Goal: Navigation & Orientation: Find specific page/section

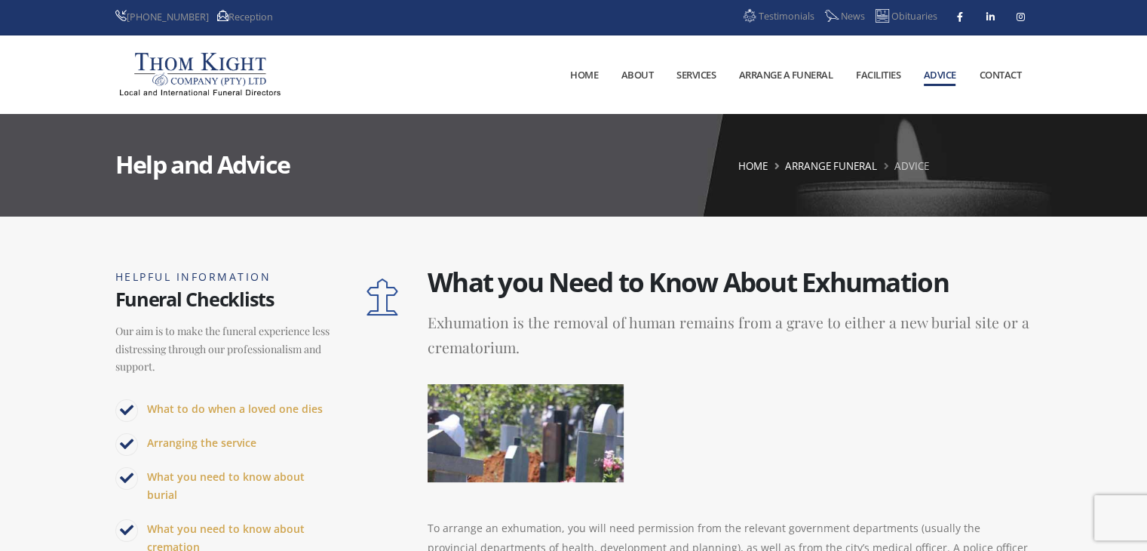
click at [999, 87] on link "Contact" at bounding box center [999, 74] width 63 height 77
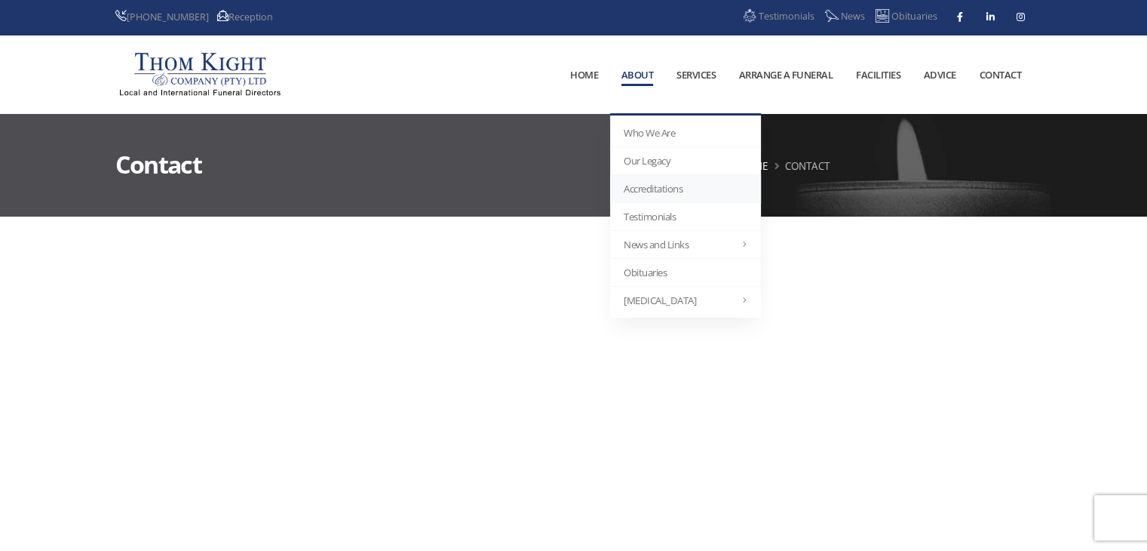
click at [639, 194] on link "Accreditations" at bounding box center [685, 189] width 151 height 28
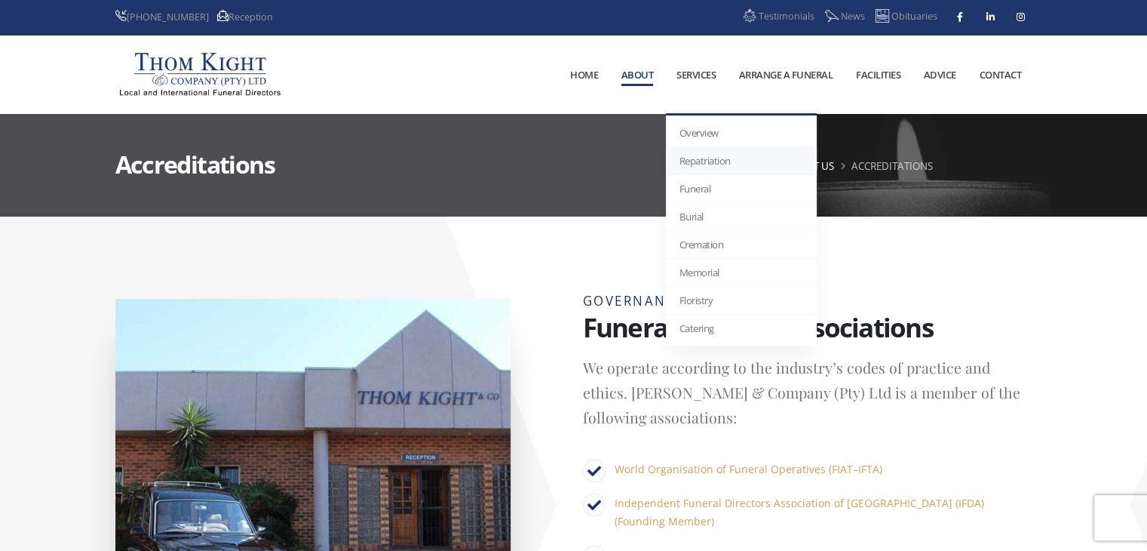
click at [704, 158] on link "Repatriation" at bounding box center [741, 161] width 151 height 28
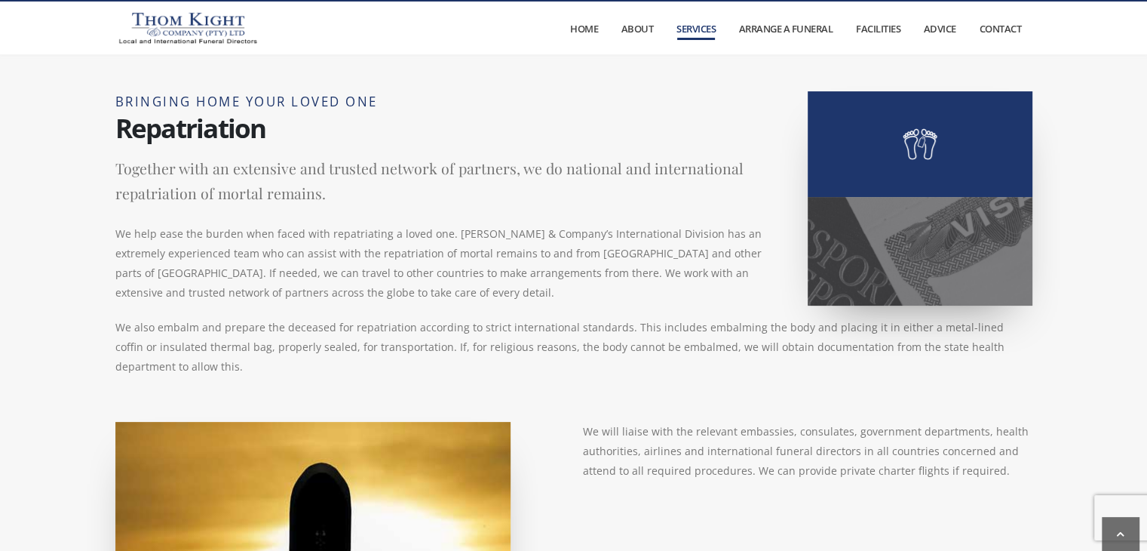
scroll to position [179, 0]
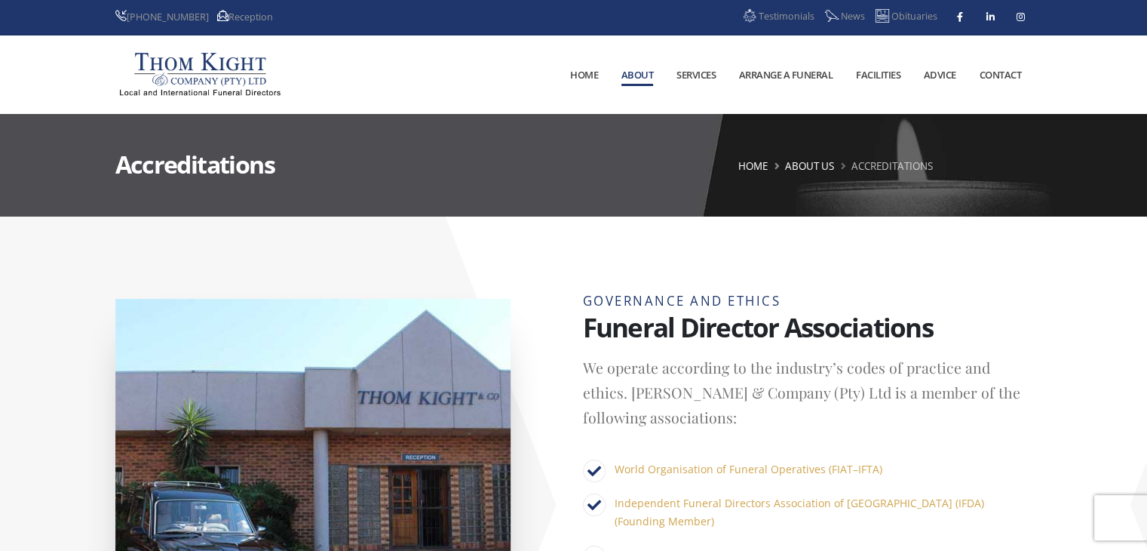
click at [580, 73] on link "Home" at bounding box center [585, 74] width 50 height 77
